Goal: Task Accomplishment & Management: Use online tool/utility

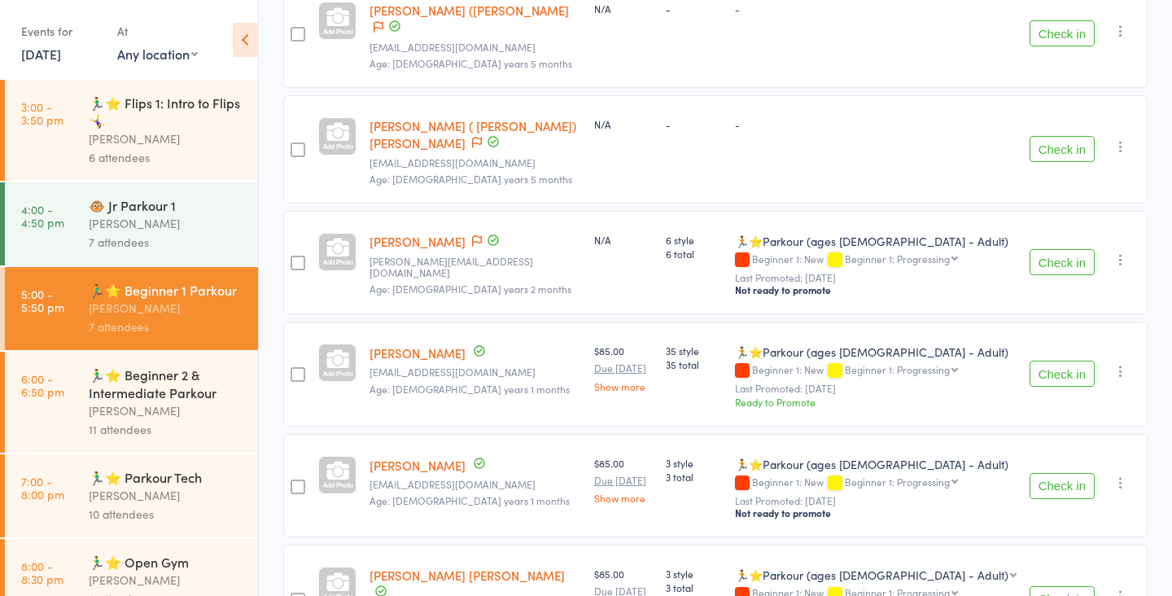
scroll to position [497, 0]
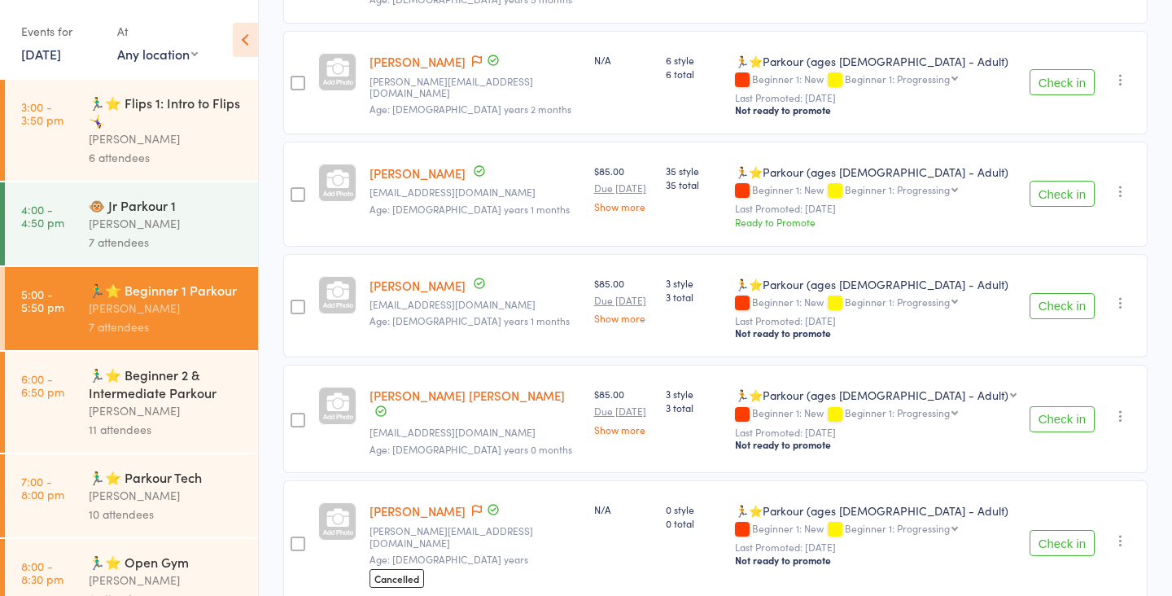
click at [1066, 181] on button "Check in" at bounding box center [1062, 194] width 65 height 26
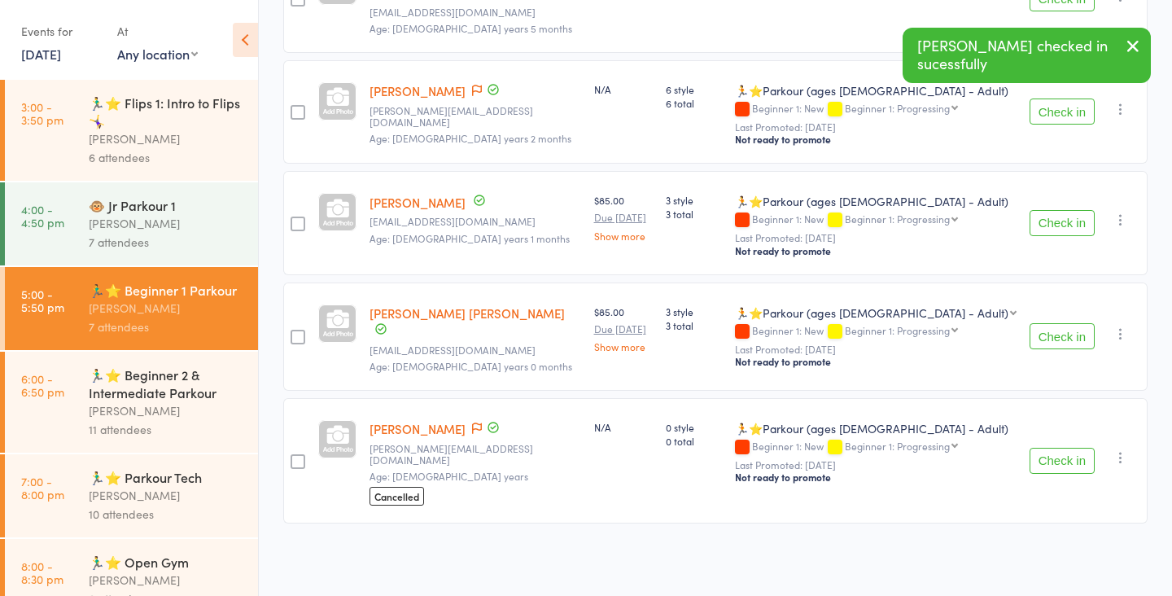
scroll to position [387, 0]
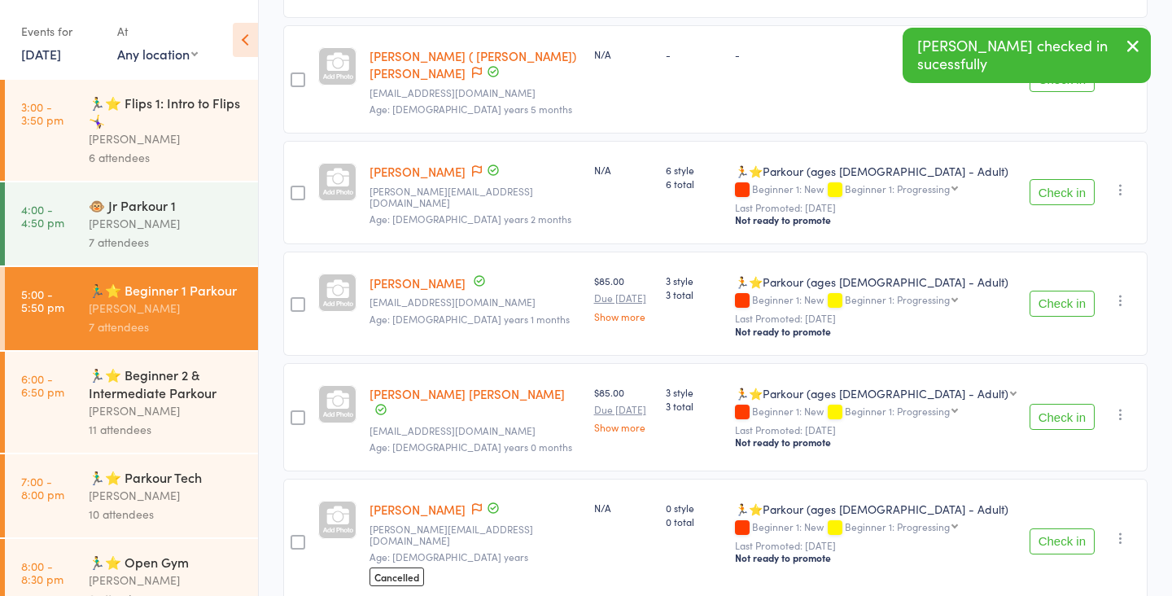
click at [1066, 528] on button "Check in" at bounding box center [1062, 541] width 65 height 26
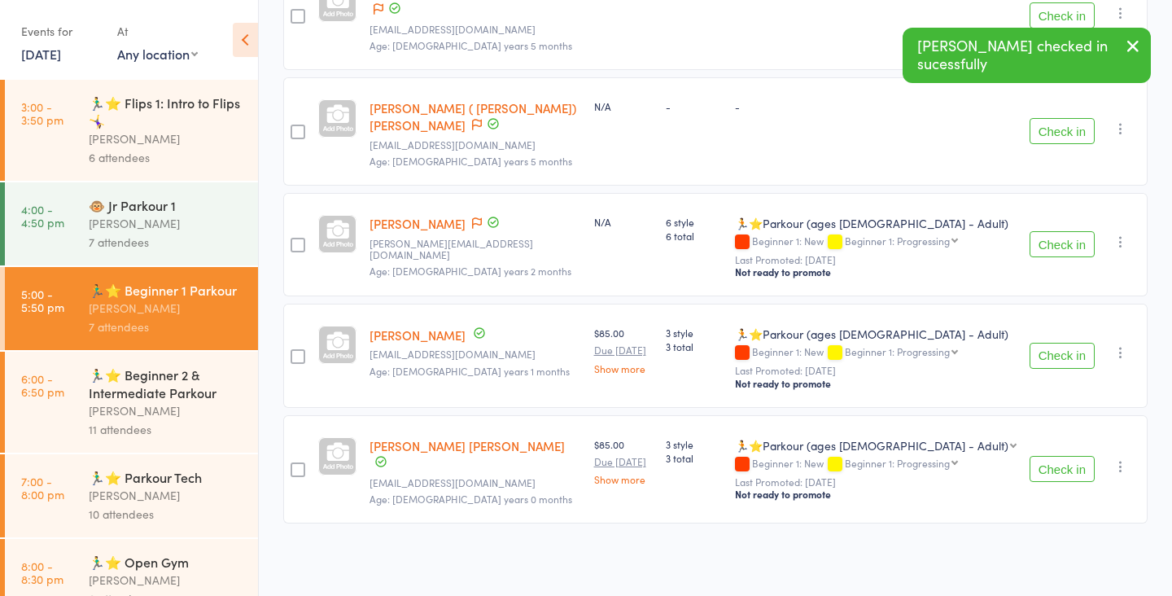
scroll to position [266, 0]
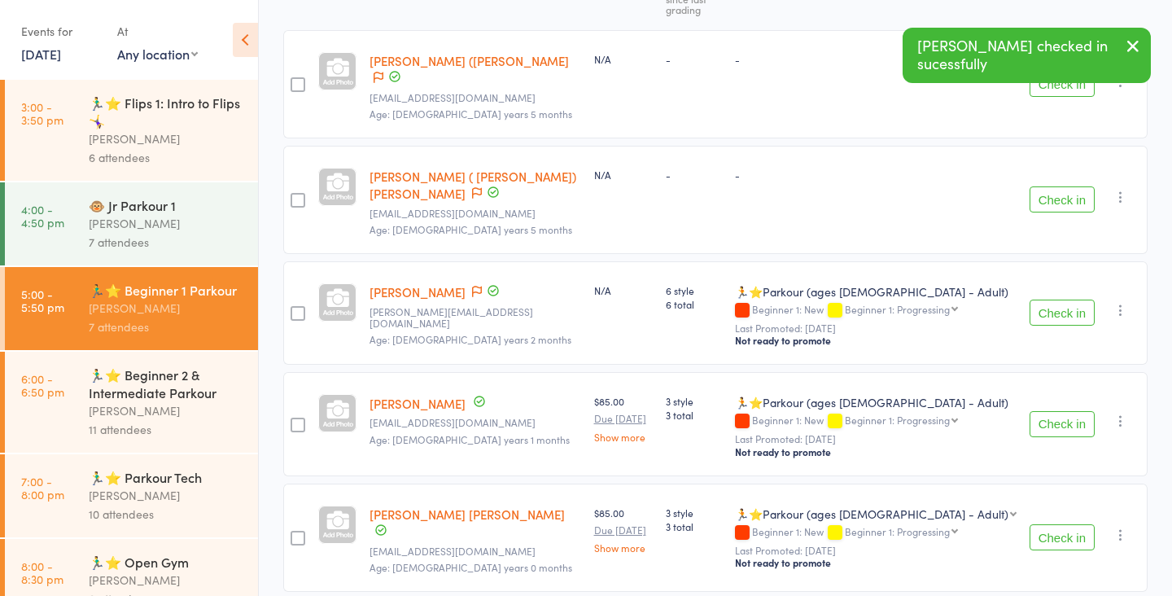
click at [1063, 411] on button "Check in" at bounding box center [1062, 424] width 65 height 26
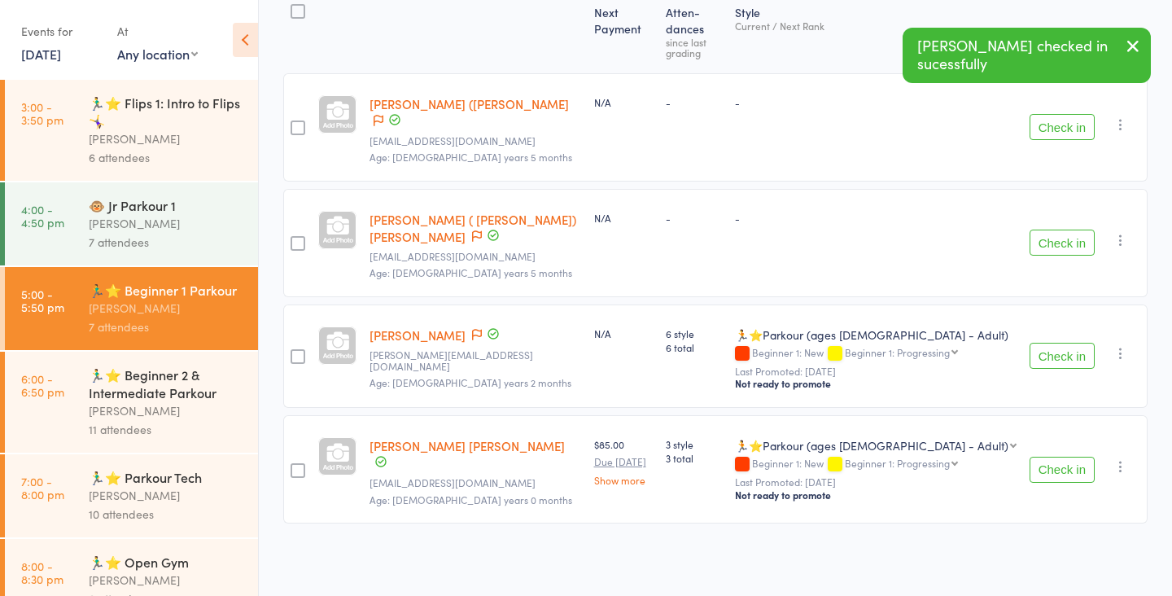
scroll to position [156, 0]
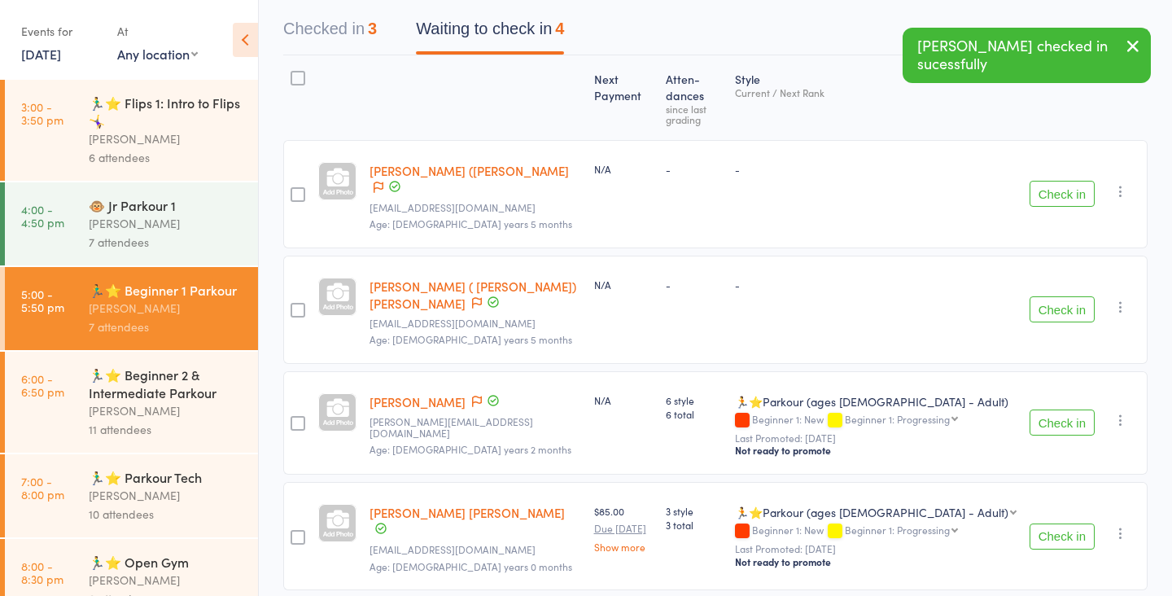
click at [1055, 523] on button "Check in" at bounding box center [1062, 536] width 65 height 26
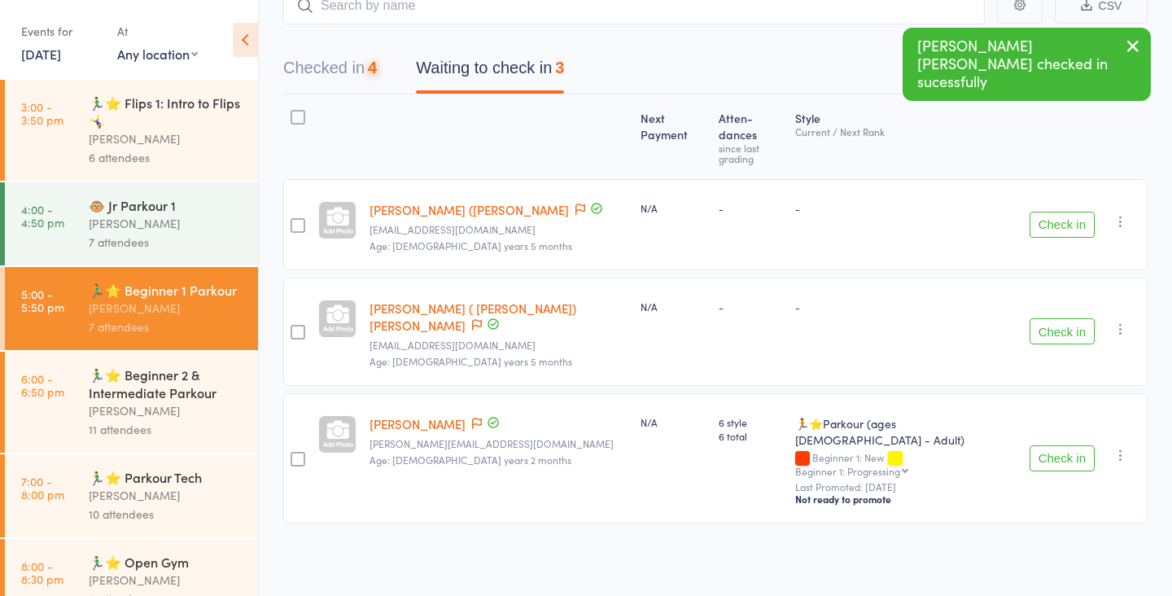
scroll to position [46, 0]
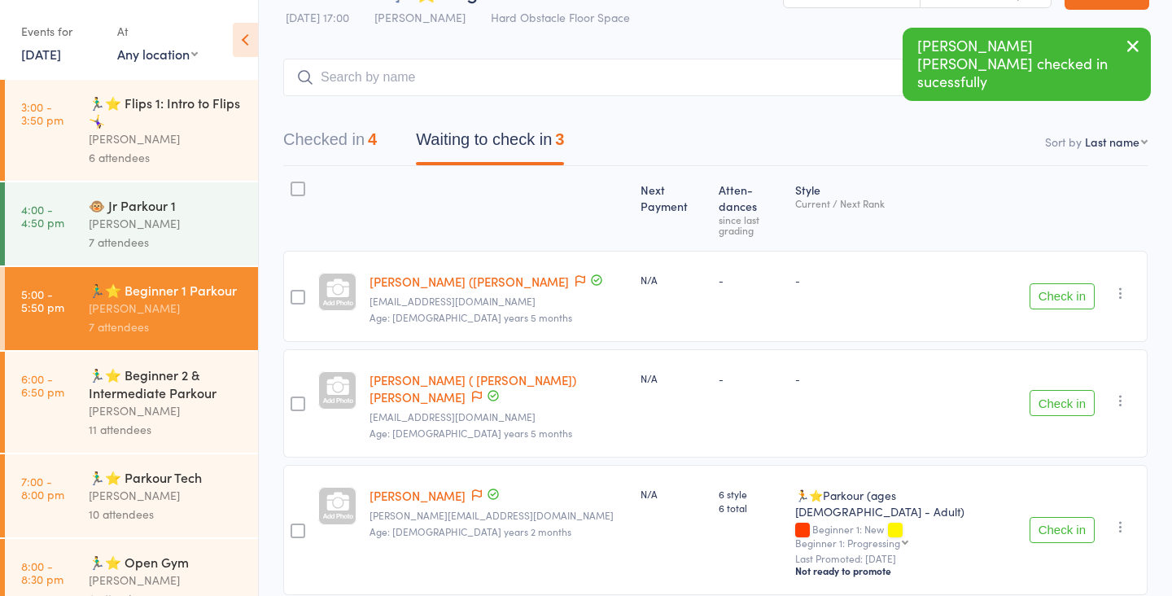
click at [1054, 517] on button "Check in" at bounding box center [1062, 530] width 65 height 26
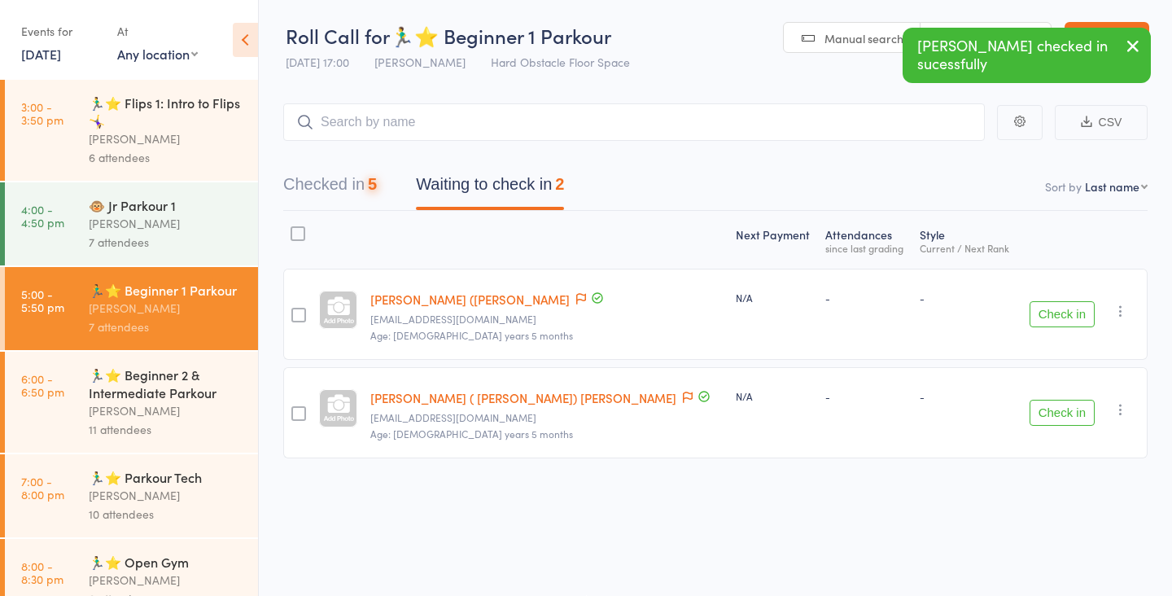
scroll to position [1, 0]
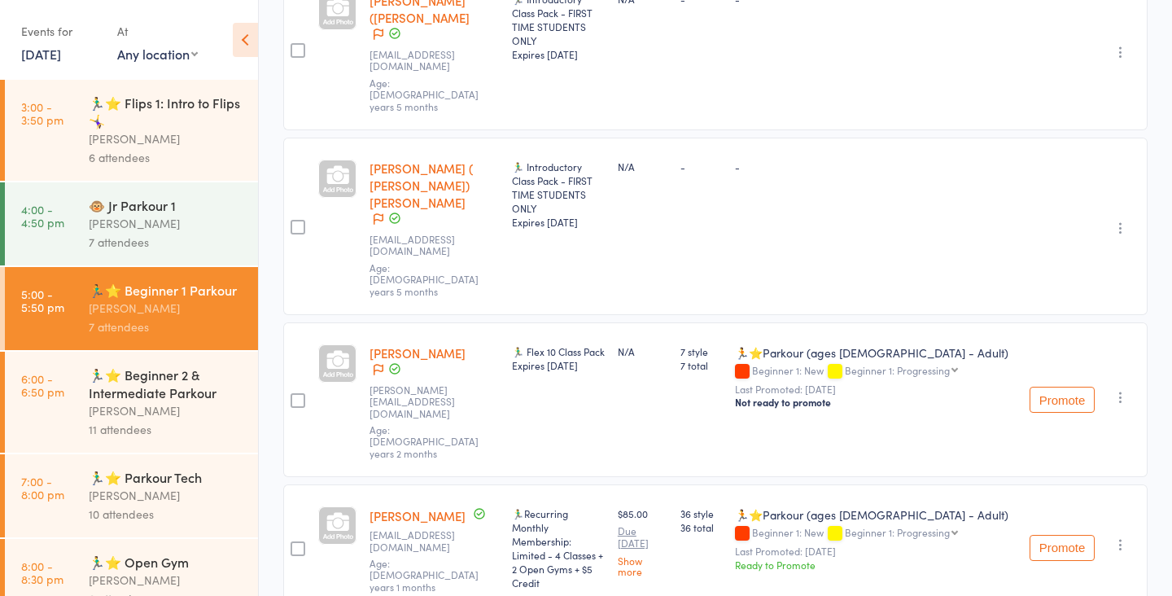
scroll to position [326, 0]
